Goal: Task Accomplishment & Management: Complete application form

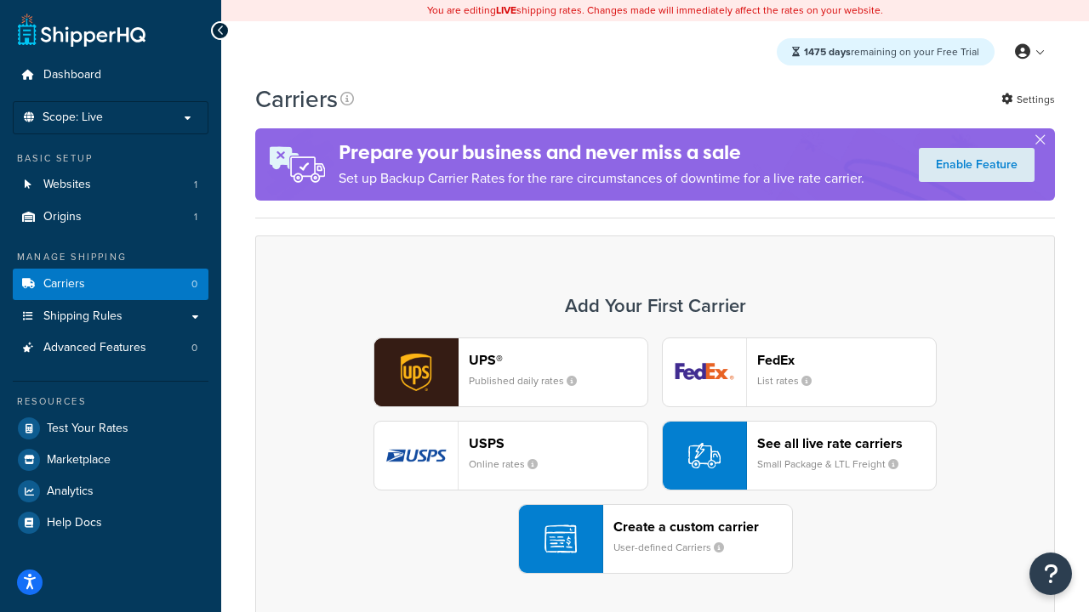
click at [655, 456] on div "UPS® Published daily rates FedEx List rates USPS Online rates See all live rate…" at bounding box center [655, 456] width 764 height 236
click at [846, 360] on header "FedEx" at bounding box center [846, 360] width 179 height 16
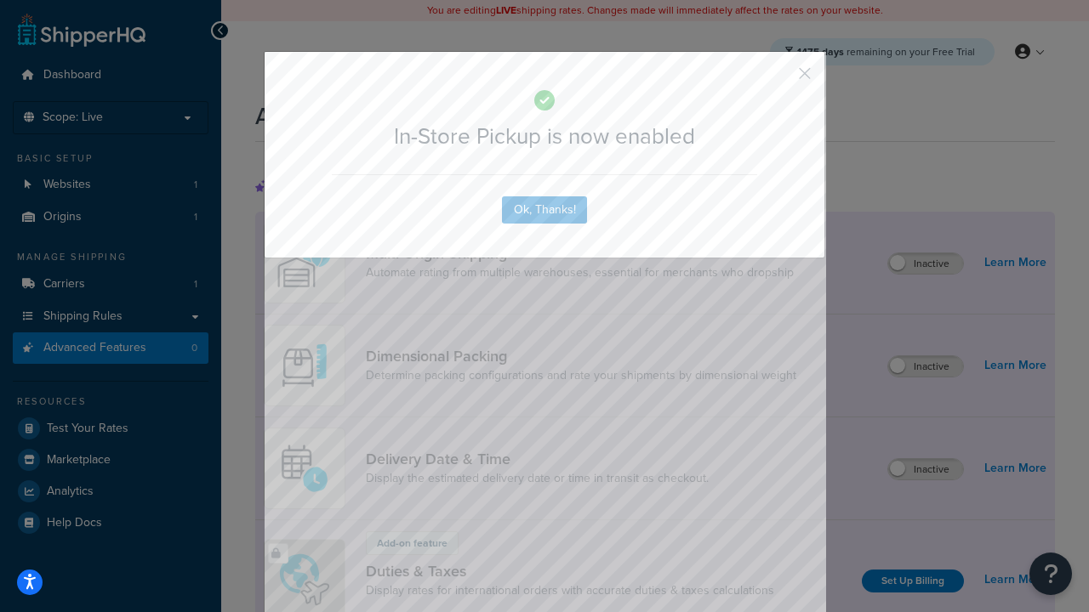
scroll to position [551, 0]
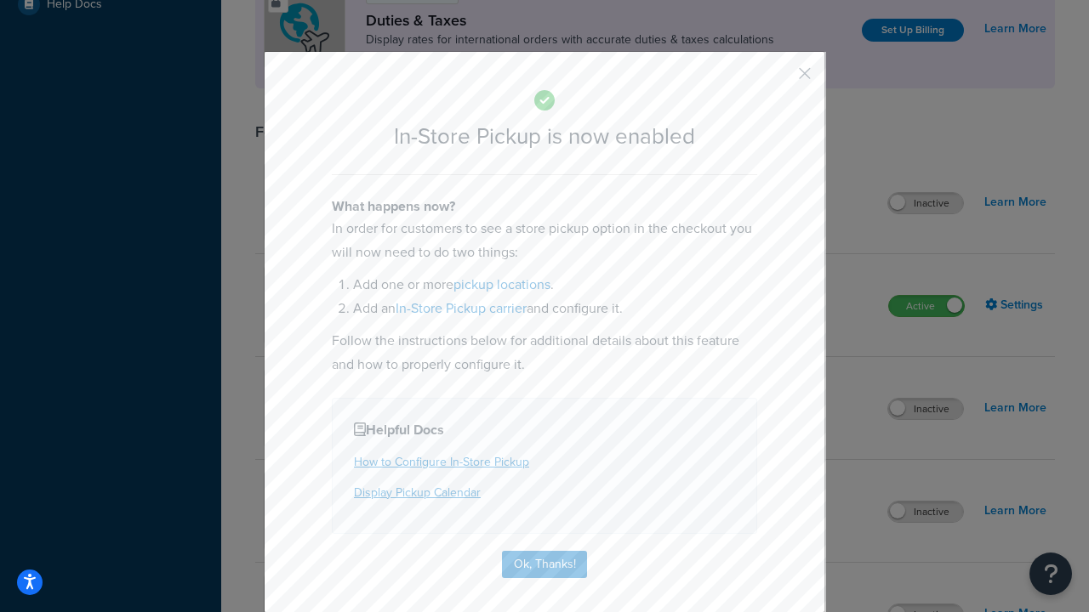
click at [779, 79] on button "button" at bounding box center [779, 79] width 4 height 4
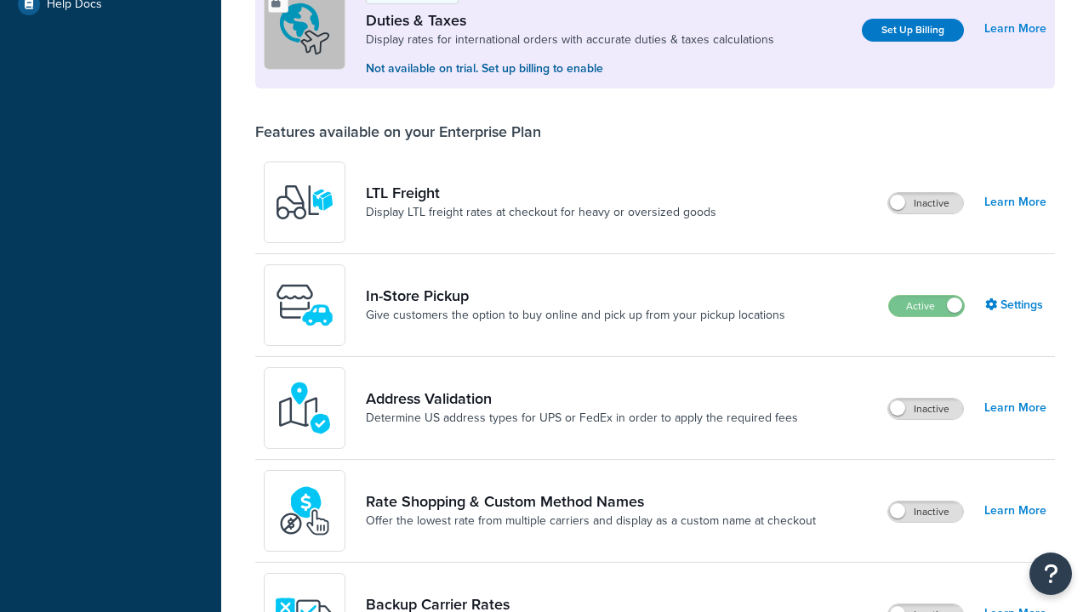
scroll to position [519, 0]
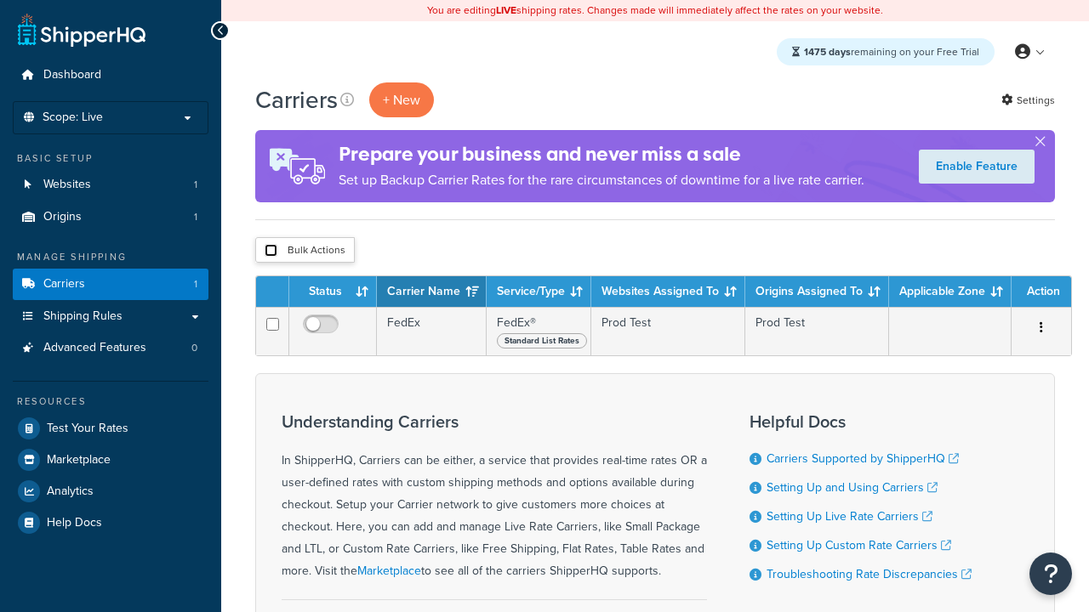
click at [270, 251] on input "checkbox" at bounding box center [271, 250] width 13 height 13
checkbox input "true"
click at [0, 0] on button "Delete" at bounding box center [0, 0] width 0 height 0
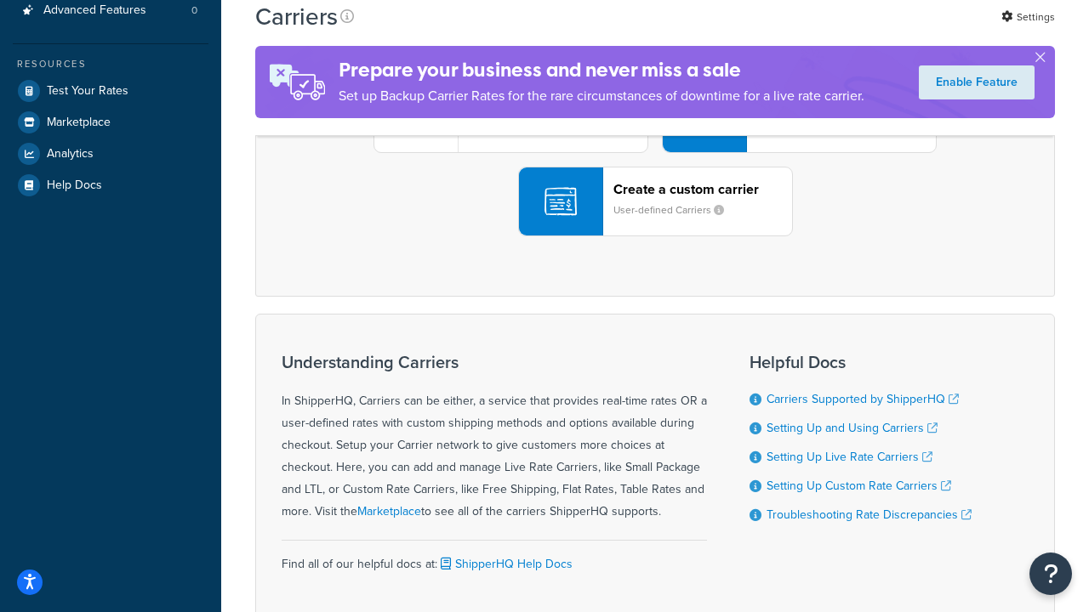
click at [655, 236] on div "UPS® Published daily rates FedEx List rates USPS Online rates See all live rate…" at bounding box center [655, 118] width 764 height 236
click at [846, 31] on header "FedEx" at bounding box center [846, 22] width 179 height 16
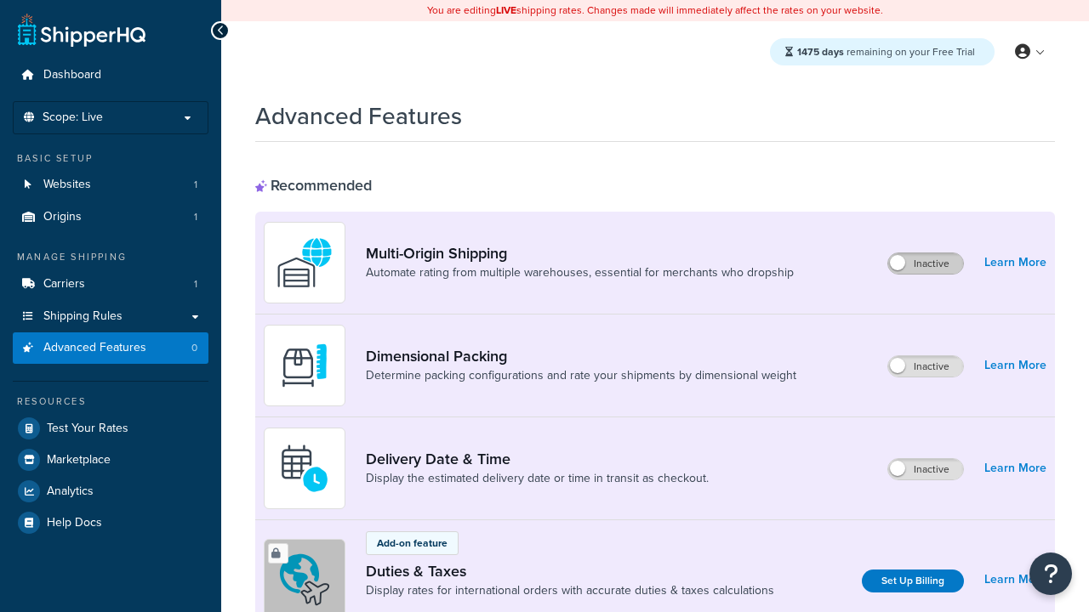
click at [925, 264] on label "Inactive" at bounding box center [925, 263] width 75 height 20
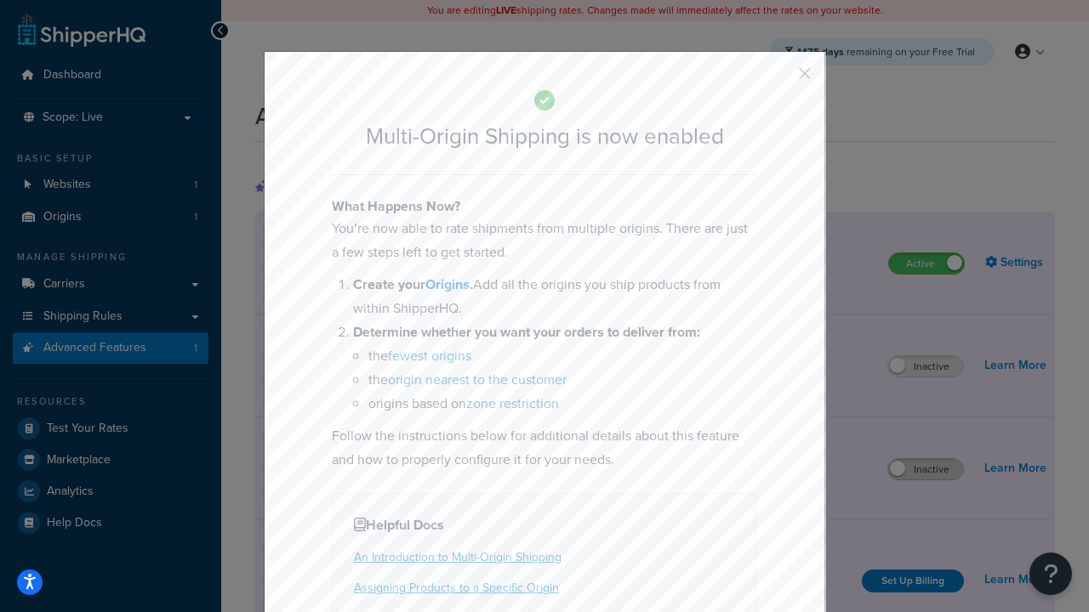
click at [779, 79] on button "button" at bounding box center [779, 79] width 4 height 4
click at [925, 470] on label "Inactive" at bounding box center [925, 469] width 75 height 20
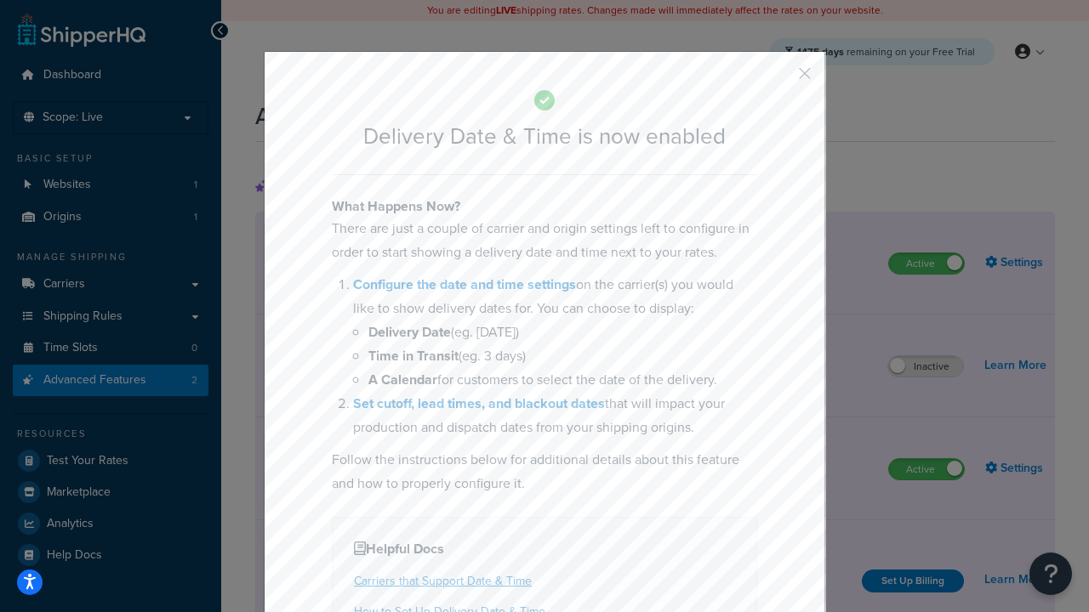
click at [779, 79] on button "button" at bounding box center [779, 79] width 4 height 4
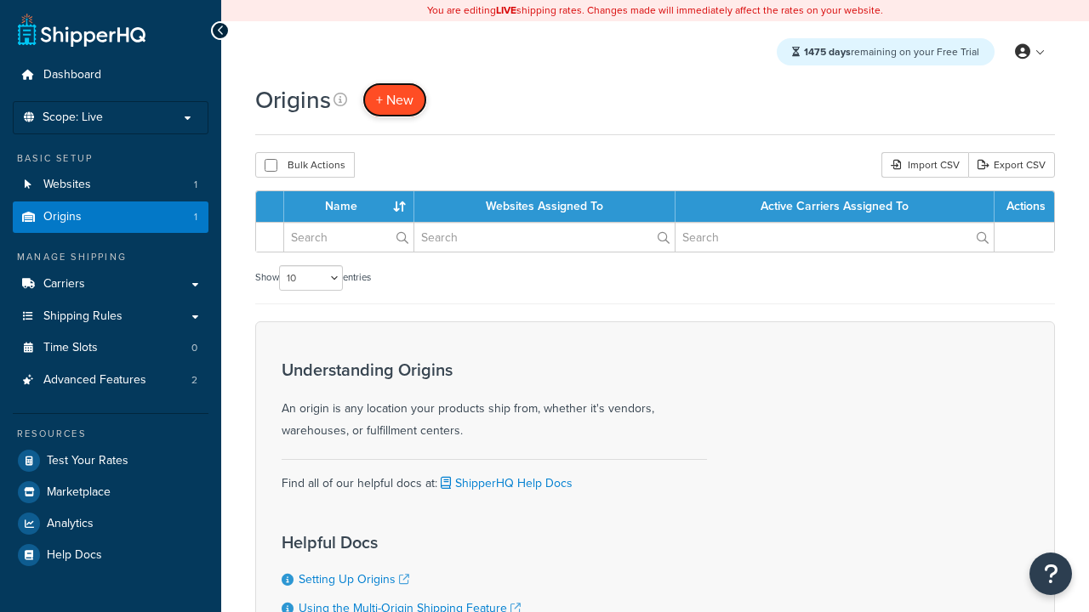
click at [395, 100] on span "+ New" at bounding box center [394, 100] width 37 height 20
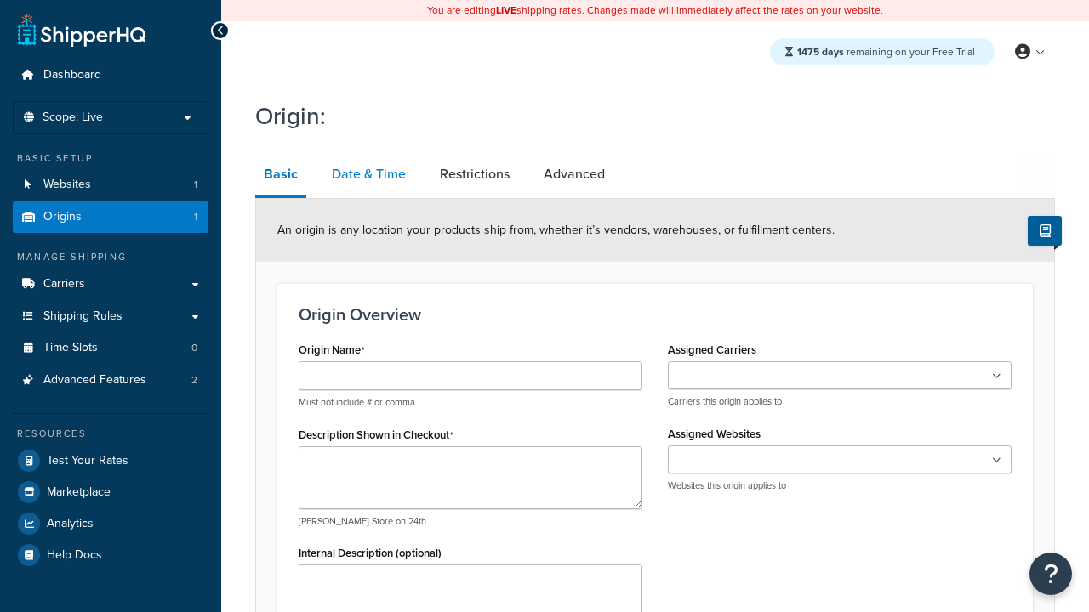
click at [368, 174] on link "Date & Time" at bounding box center [368, 174] width 91 height 41
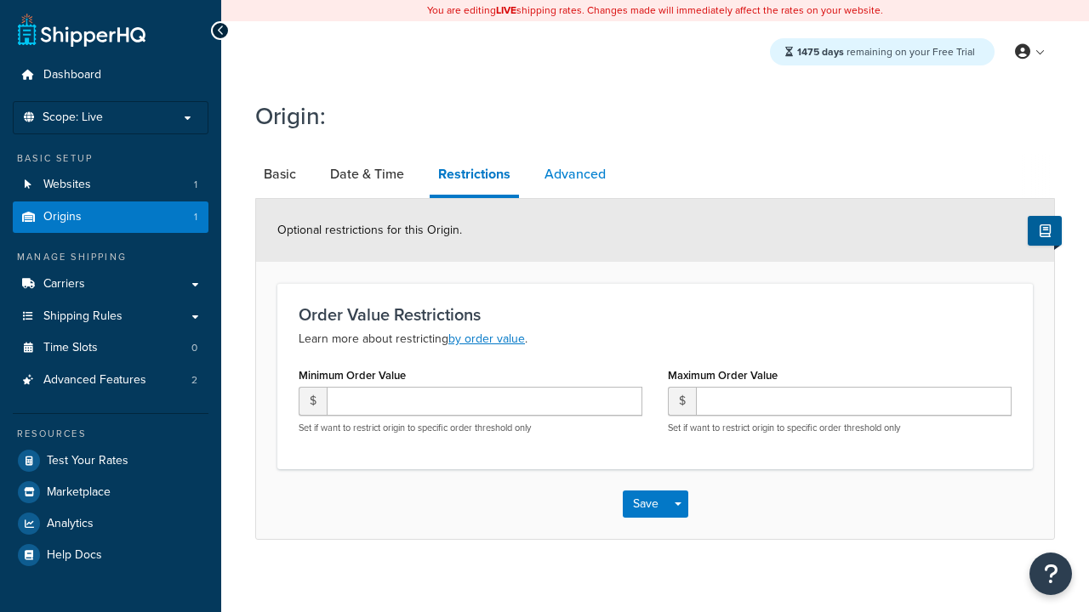
click at [575, 174] on link "Advanced" at bounding box center [575, 174] width 78 height 41
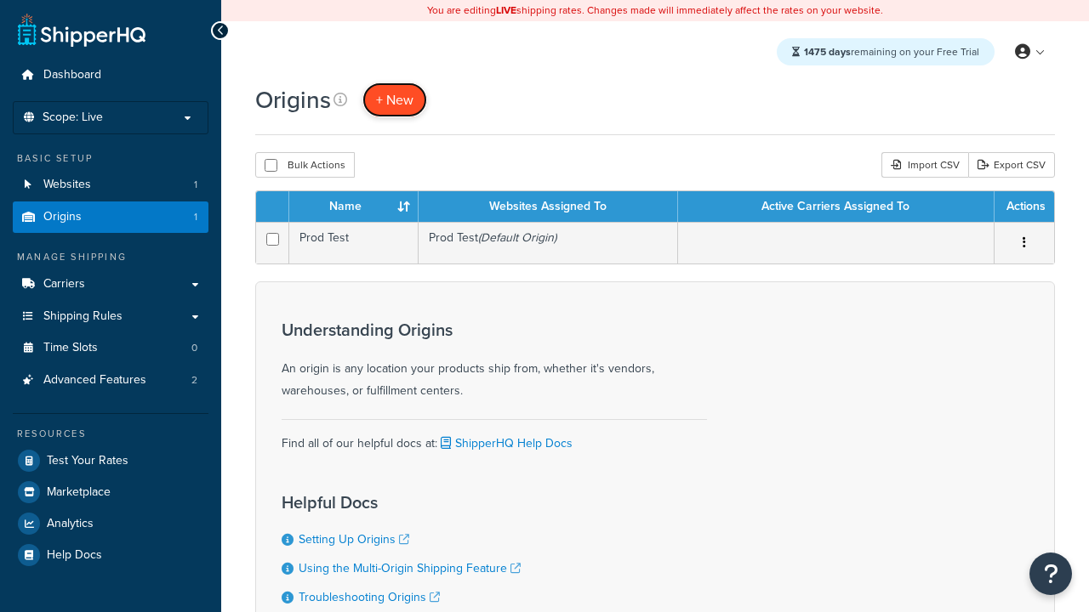
click at [395, 100] on span "+ New" at bounding box center [394, 100] width 37 height 20
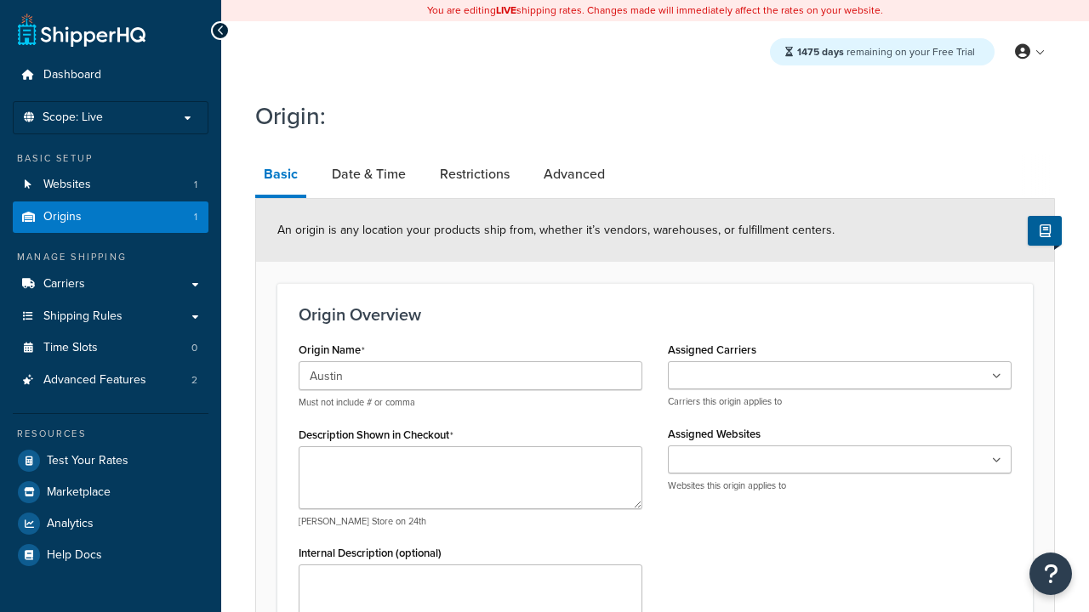
type input "Austin"
type textarea "Austin"
type input "Test Street"
type input "Austin"
select select "43"
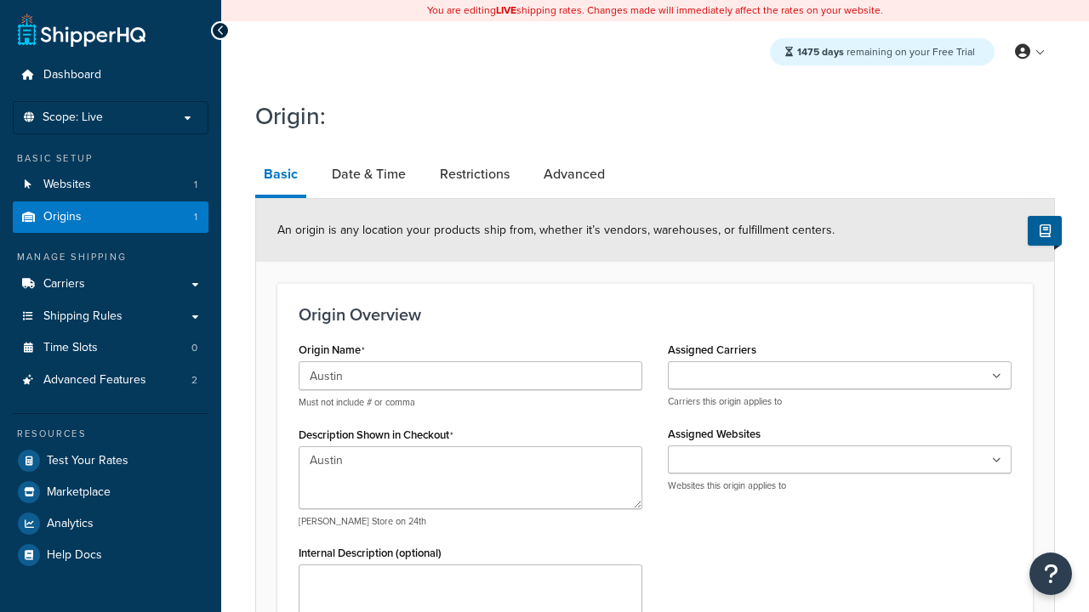
type input "Austin"
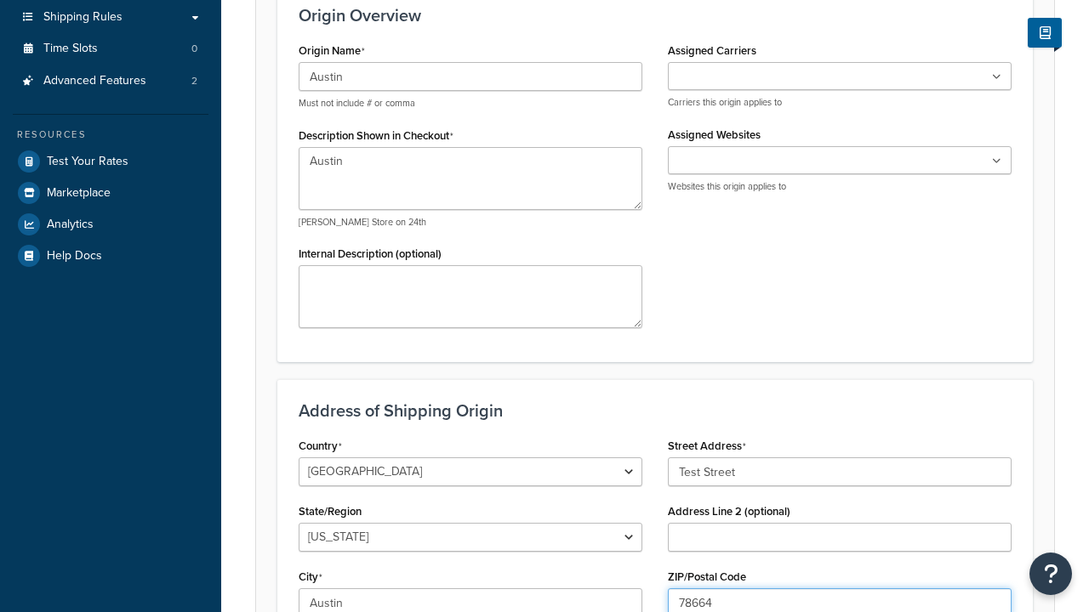
type input "78664"
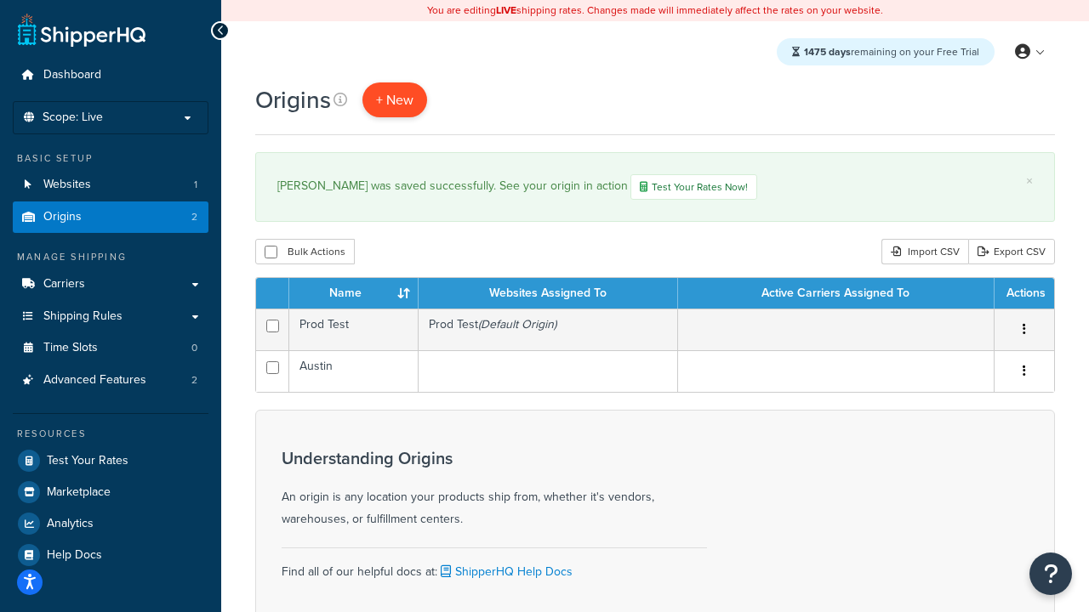
click at [395, 100] on span "+ New" at bounding box center [394, 100] width 37 height 20
